Goal: Information Seeking & Learning: Learn about a topic

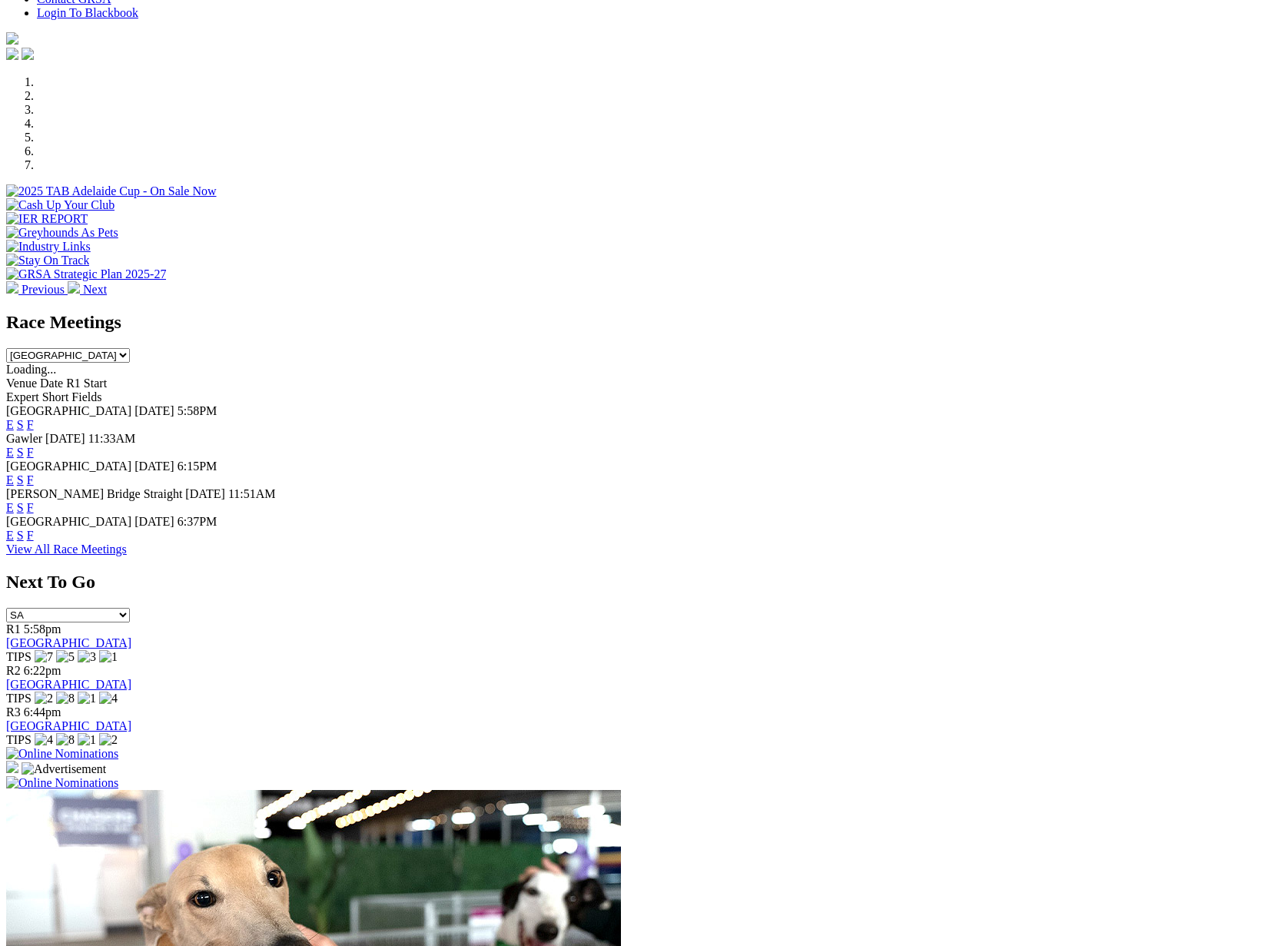
scroll to position [410, 0]
click at [33, 529] on link "F" at bounding box center [30, 535] width 7 height 13
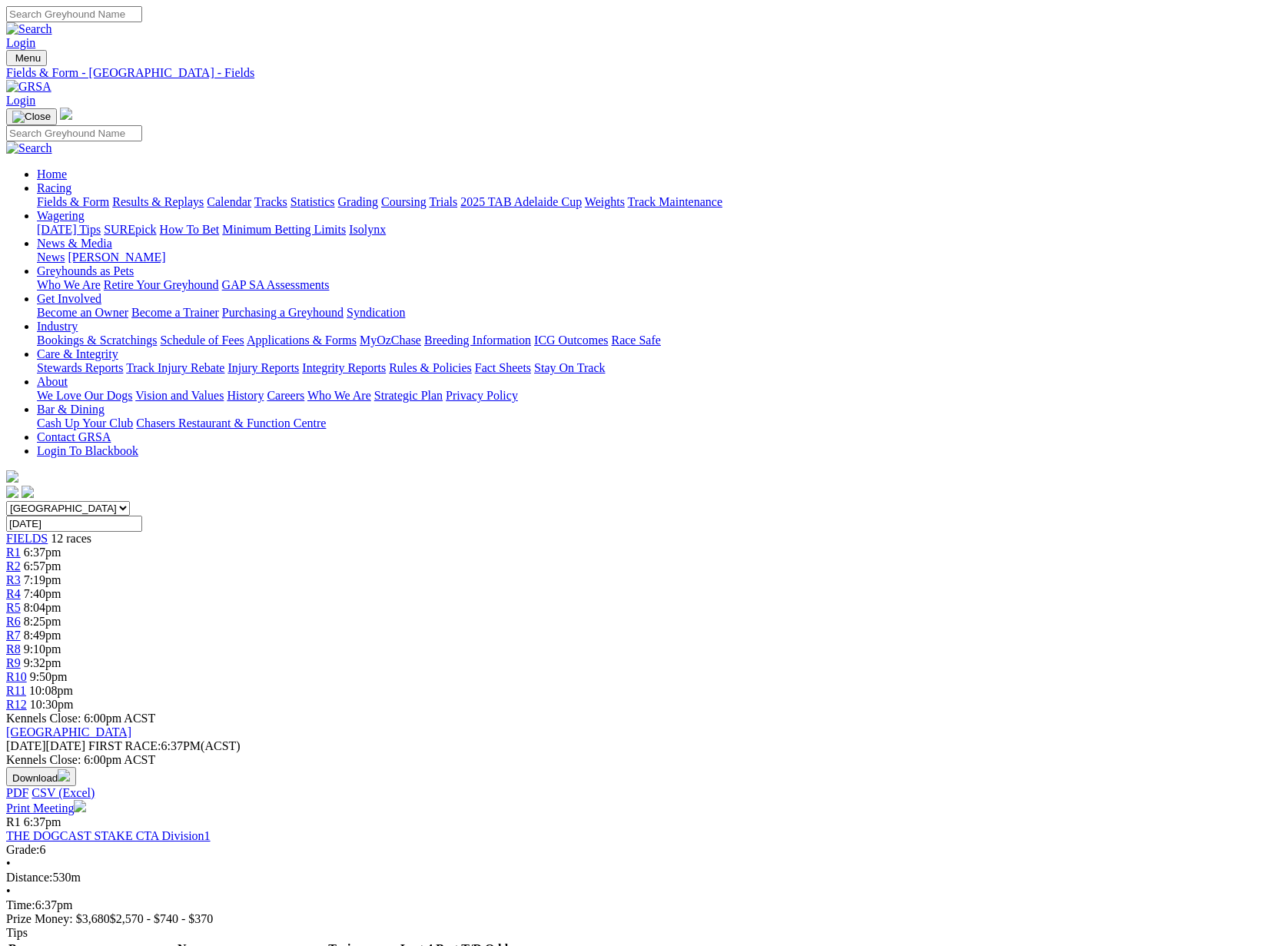
click at [204, 195] on link "Results & Replays" at bounding box center [158, 201] width 92 height 13
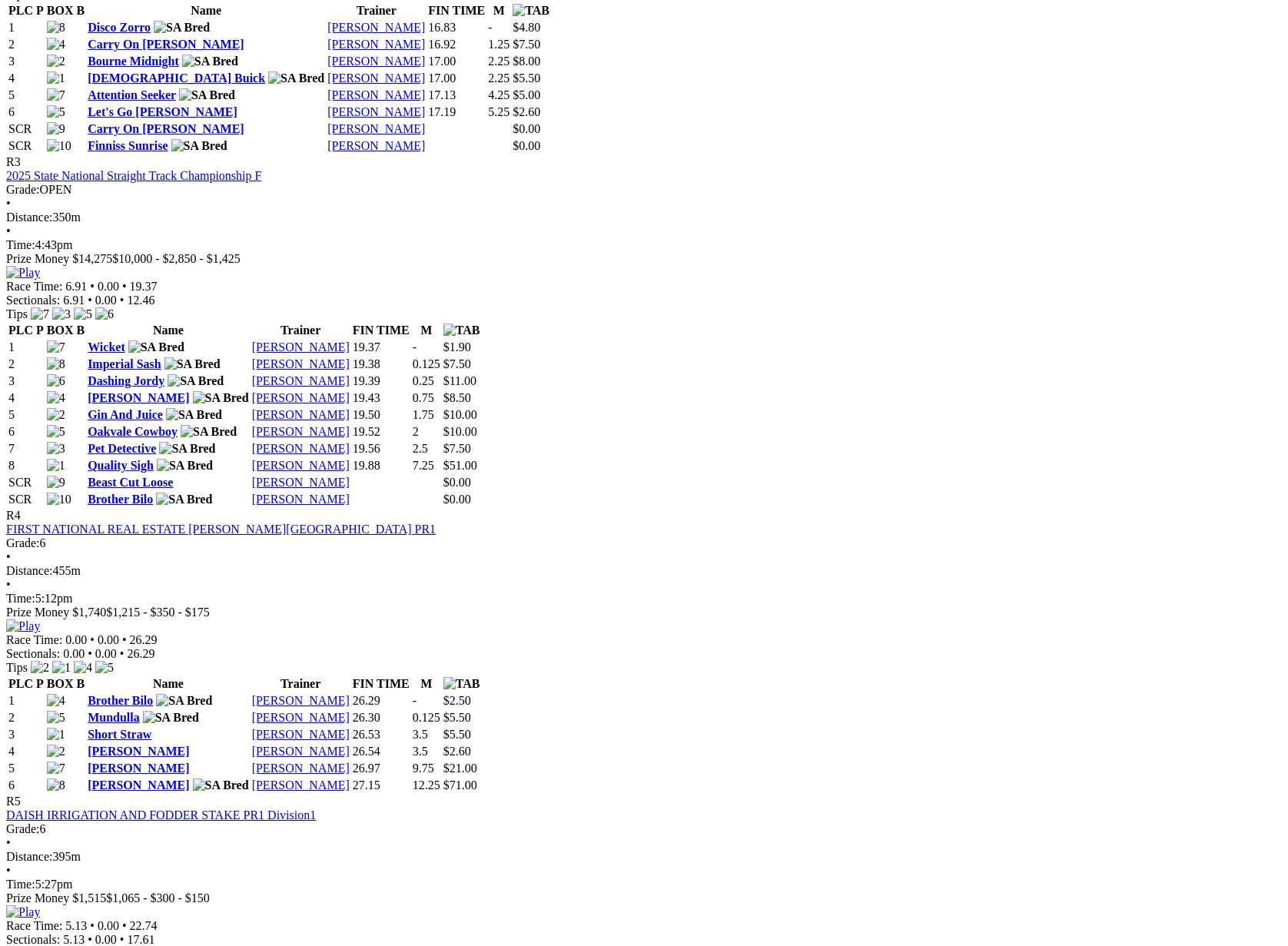
scroll to position [1256, 0]
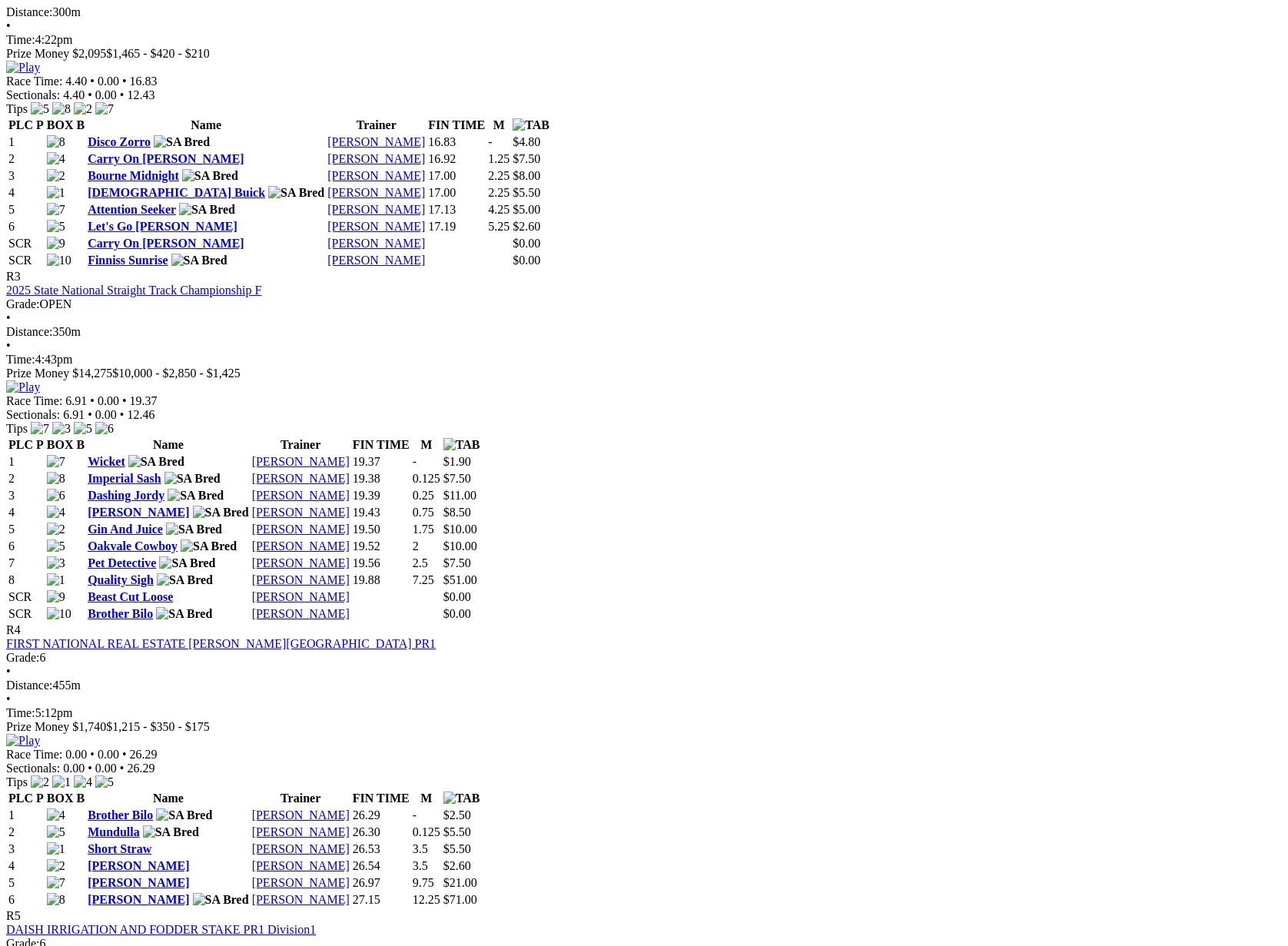
scroll to position [1137, 0]
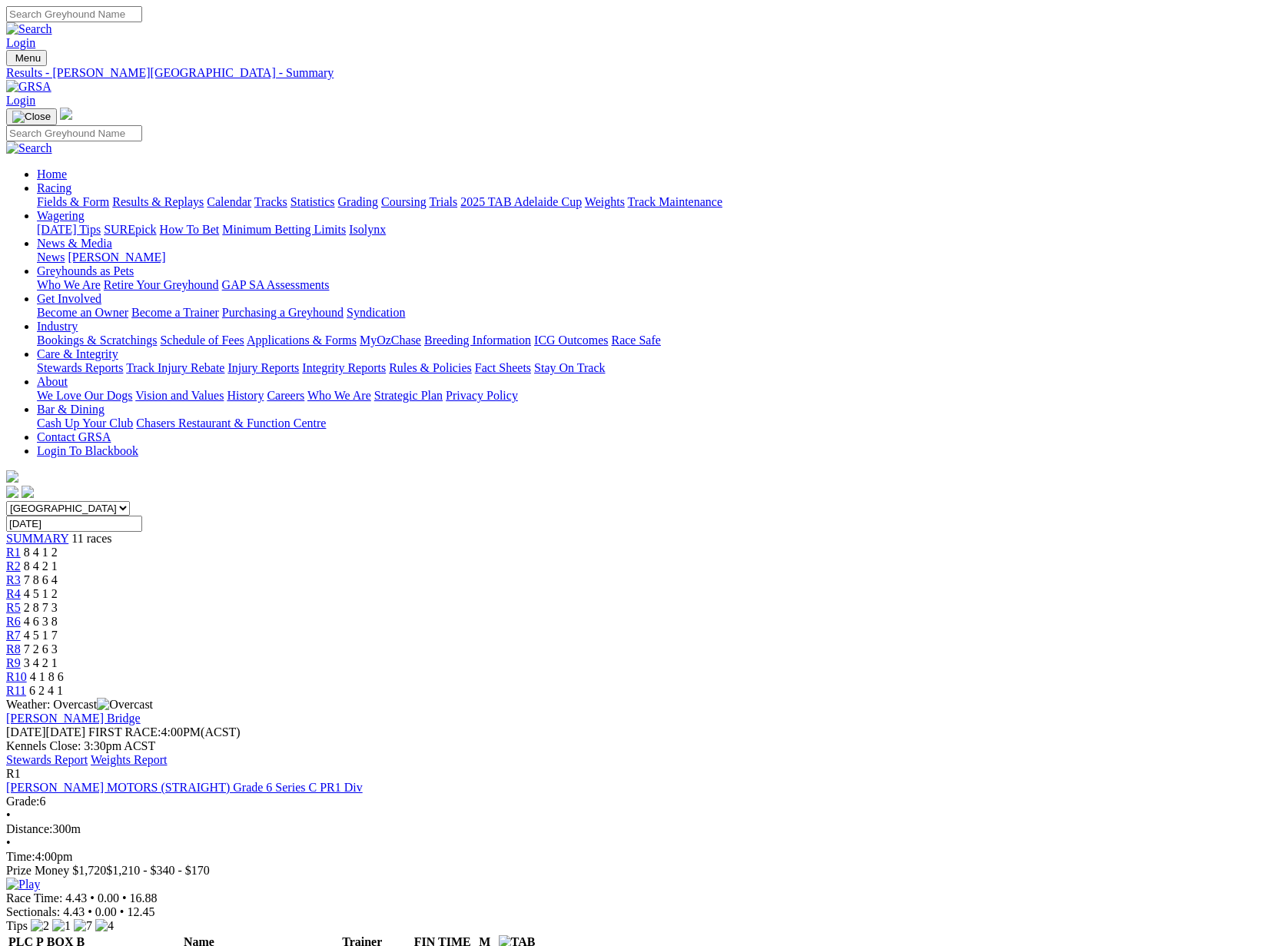
click at [204, 195] on link "Results & Replays" at bounding box center [158, 201] width 92 height 13
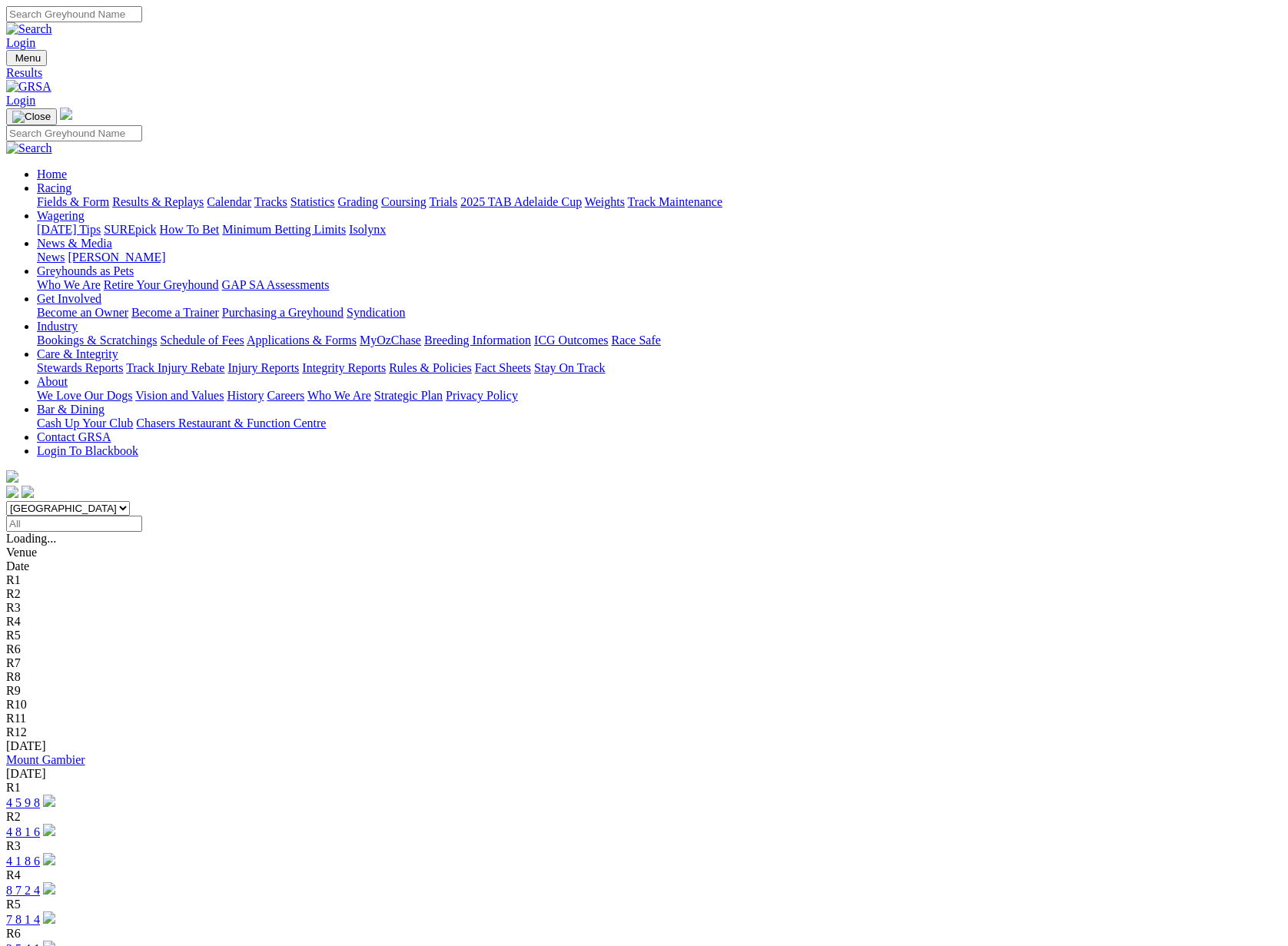
click at [142, 516] on input "Select date" at bounding box center [74, 524] width 136 height 16
type input "[DATE]"
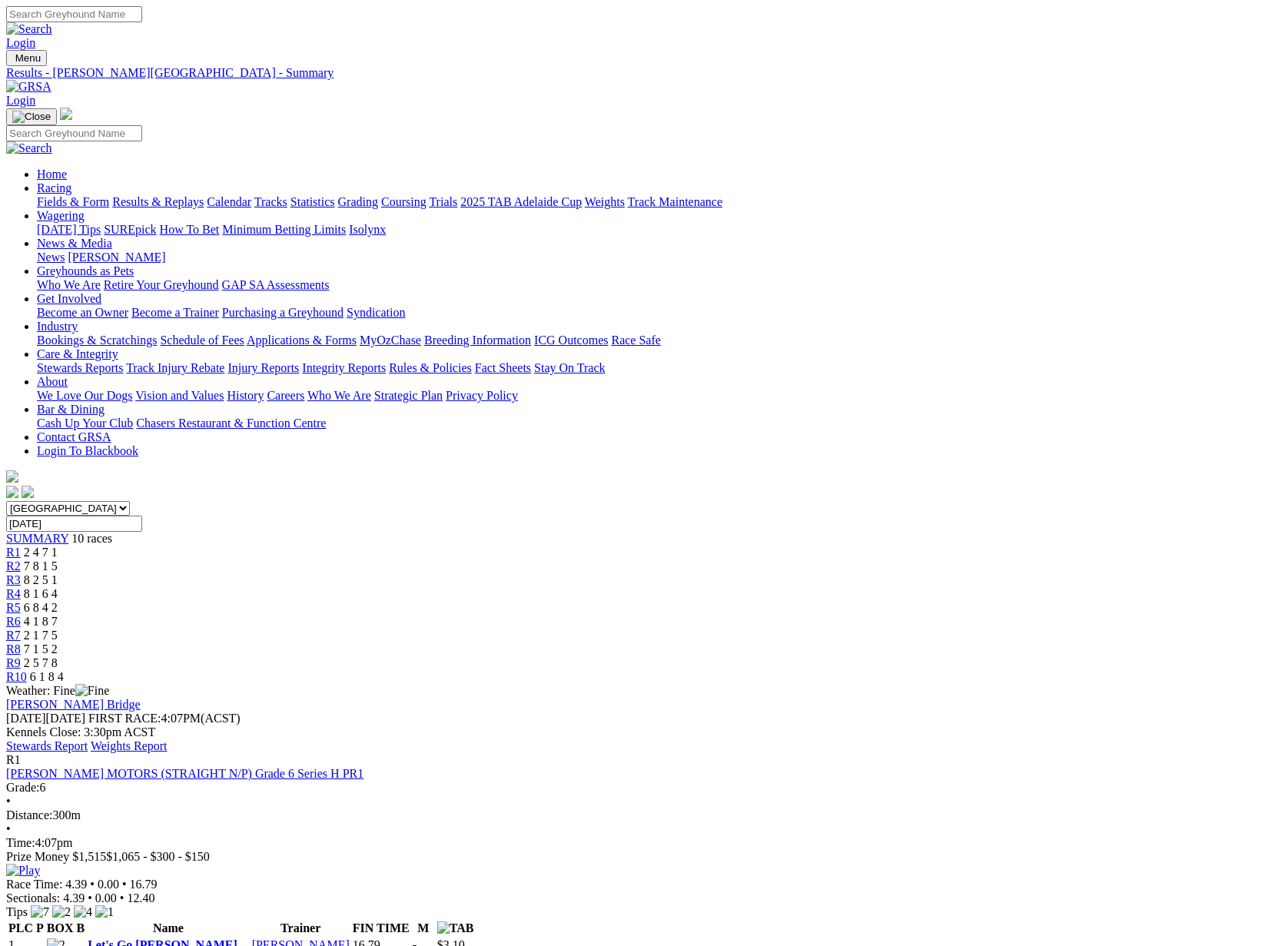
click at [109, 195] on link "Fields & Form" at bounding box center [72, 201] width 72 height 13
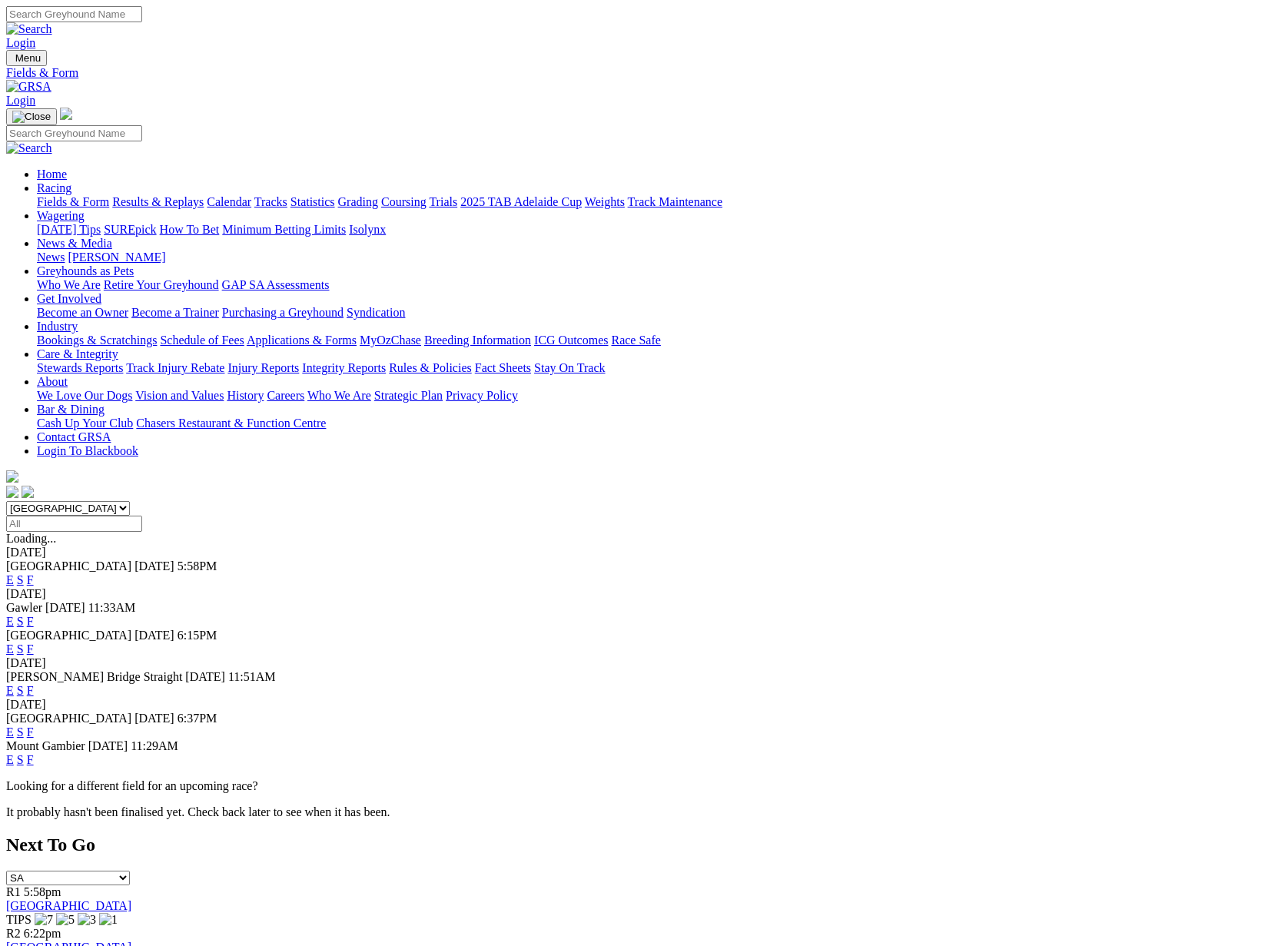
click at [386, 361] on link "Integrity Reports" at bounding box center [344, 367] width 84 height 13
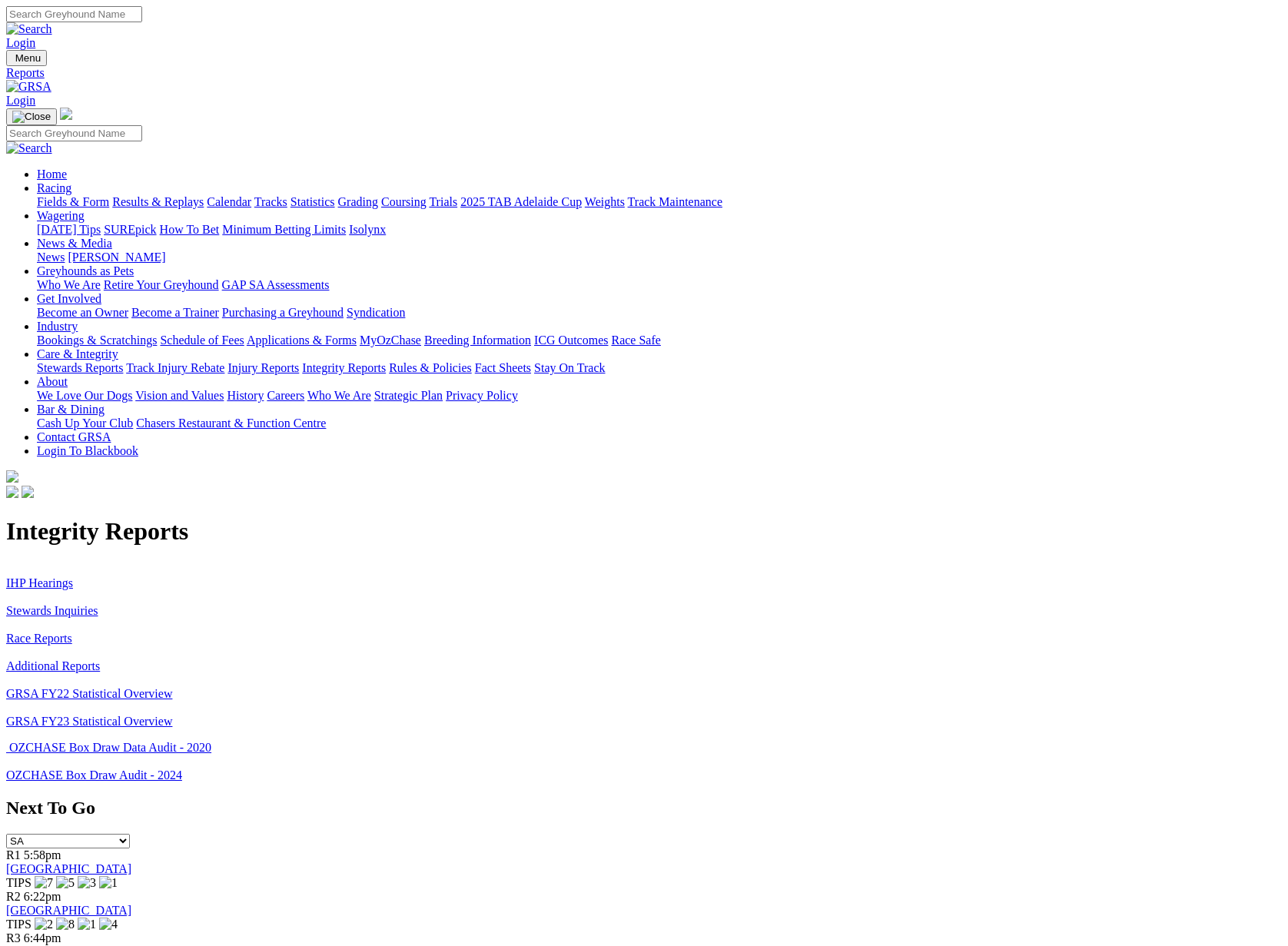
click at [209, 517] on div "Integrity Reports IHP Hearings Stewards Inquiries Race Reports Additional Repor…" at bounding box center [644, 650] width 1276 height 265
click at [98, 604] on link "Stewards Inquiries" at bounding box center [52, 610] width 93 height 13
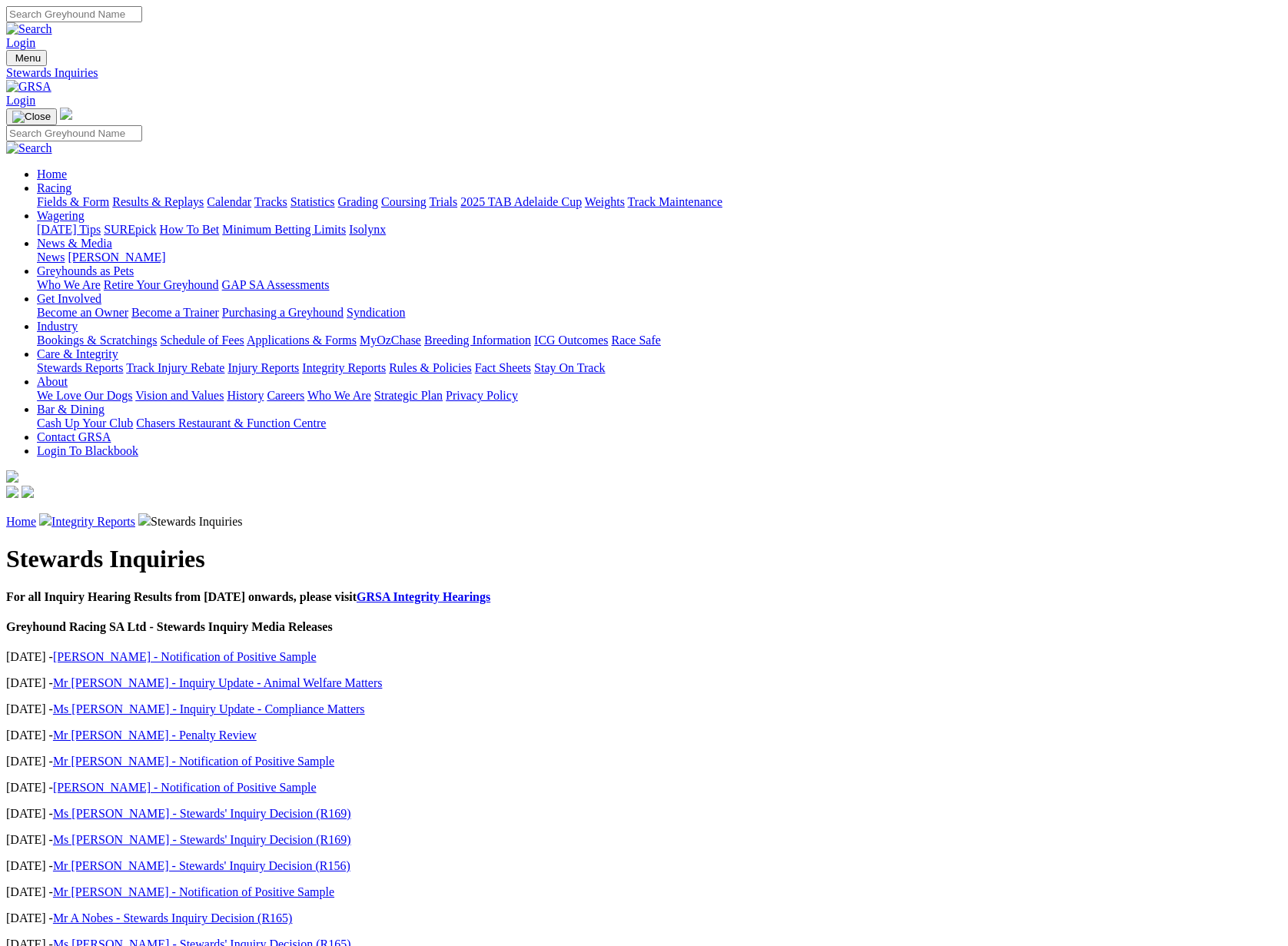
click at [135, 515] on link "Integrity Reports" at bounding box center [93, 521] width 84 height 13
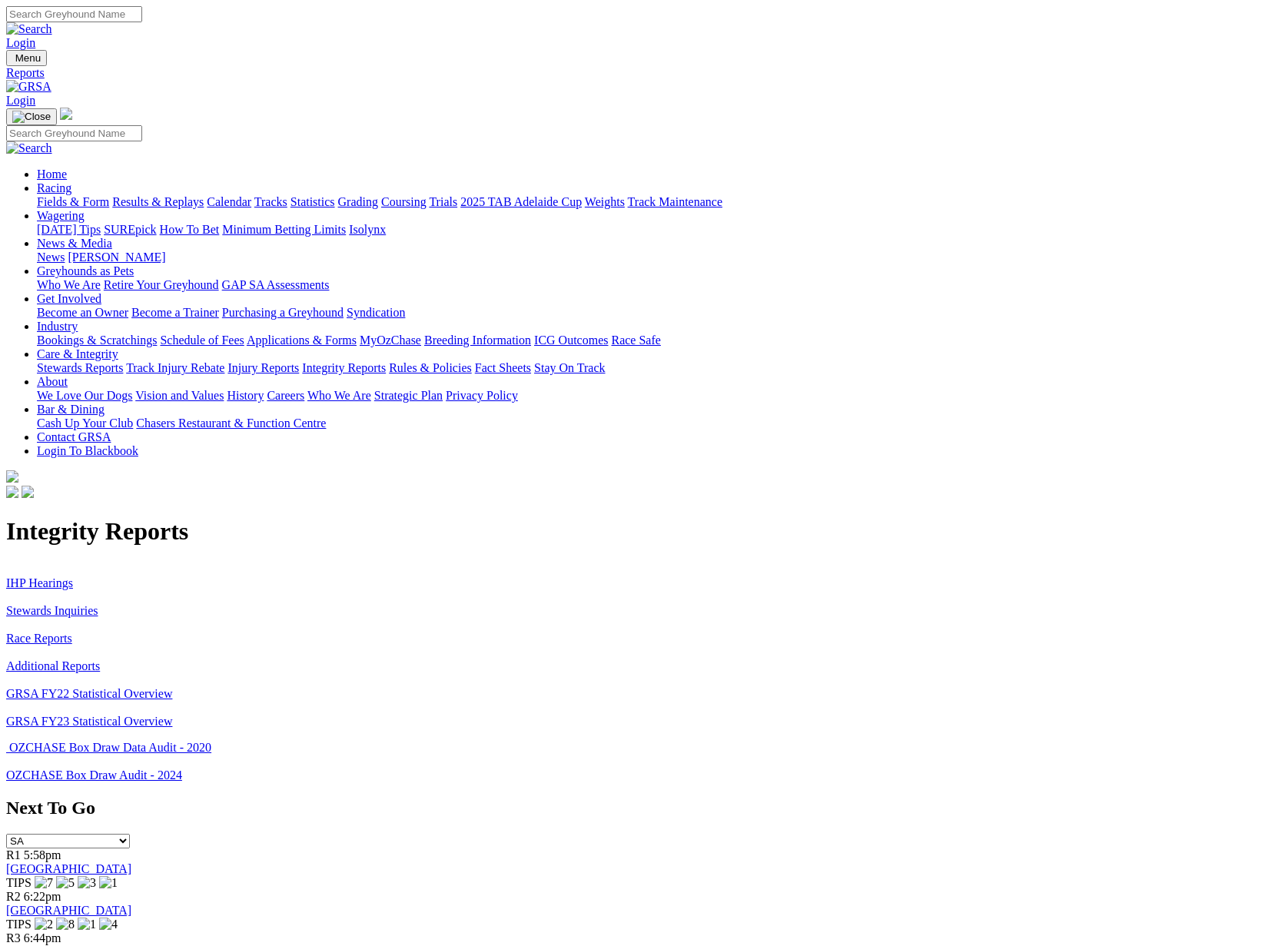
click at [73, 576] on link "IHP Hearings" at bounding box center [40, 583] width 67 height 13
